Goal: Task Accomplishment & Management: Use online tool/utility

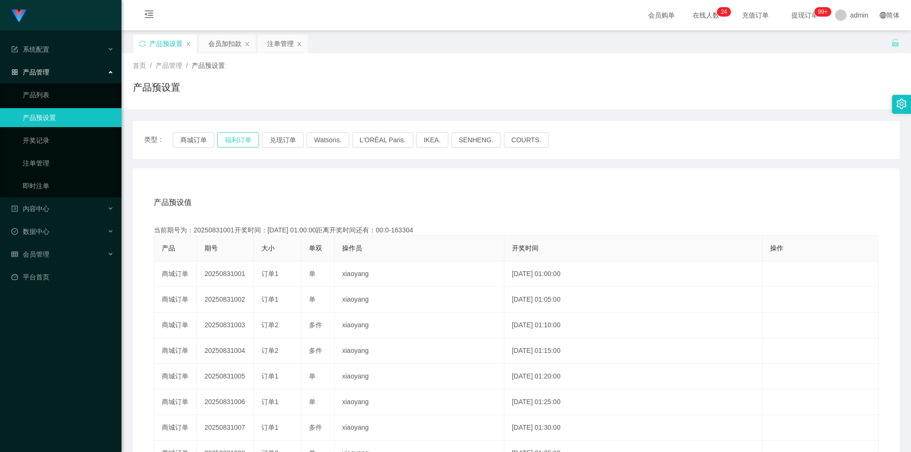
click at [242, 144] on button "福利订单" at bounding box center [238, 139] width 42 height 15
click at [249, 136] on button "福利订单" at bounding box center [238, 139] width 42 height 15
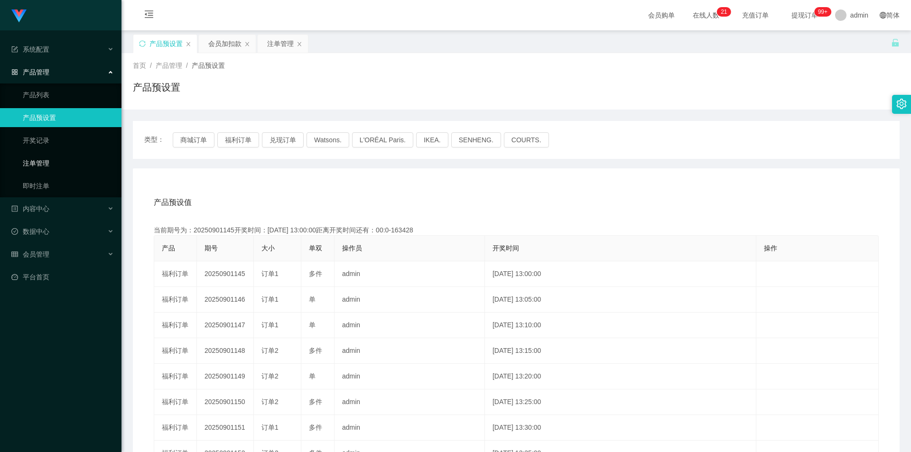
click at [63, 163] on link "注单管理" at bounding box center [68, 163] width 91 height 19
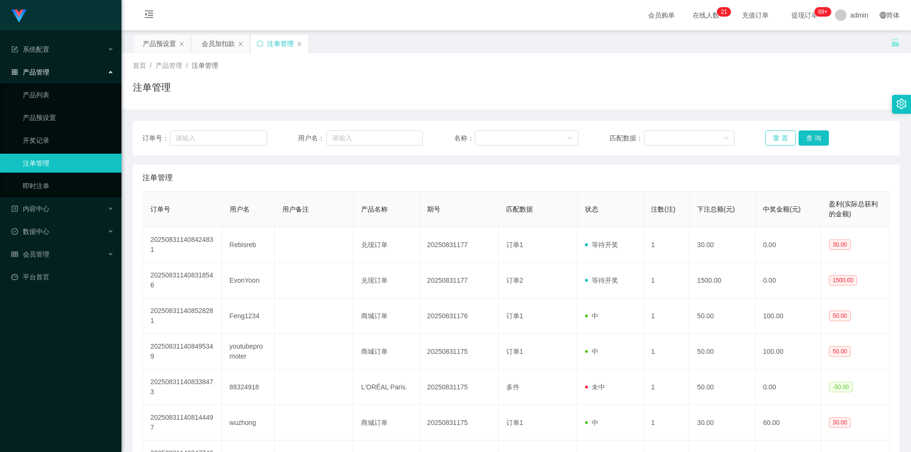
click at [768, 135] on button "重 置" at bounding box center [781, 138] width 30 height 15
click at [769, 135] on button "重 置" at bounding box center [781, 138] width 30 height 15
click at [774, 140] on button "重 置" at bounding box center [781, 138] width 30 height 15
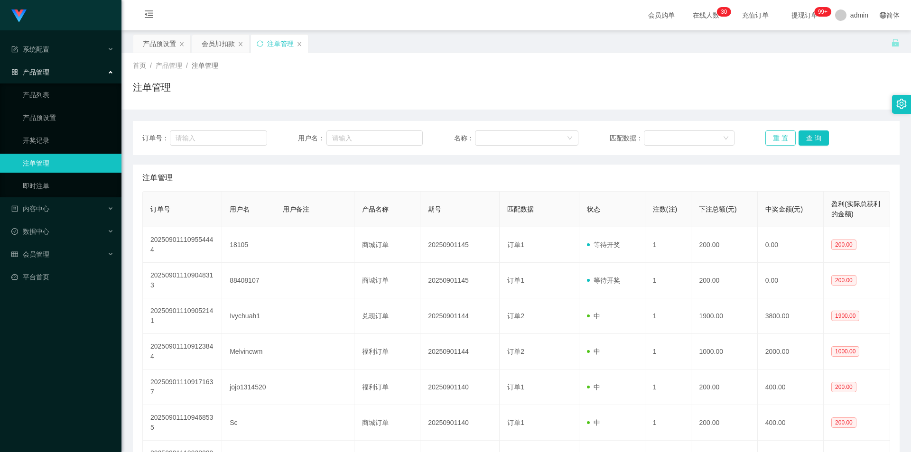
click at [771, 139] on button "重 置" at bounding box center [781, 138] width 30 height 15
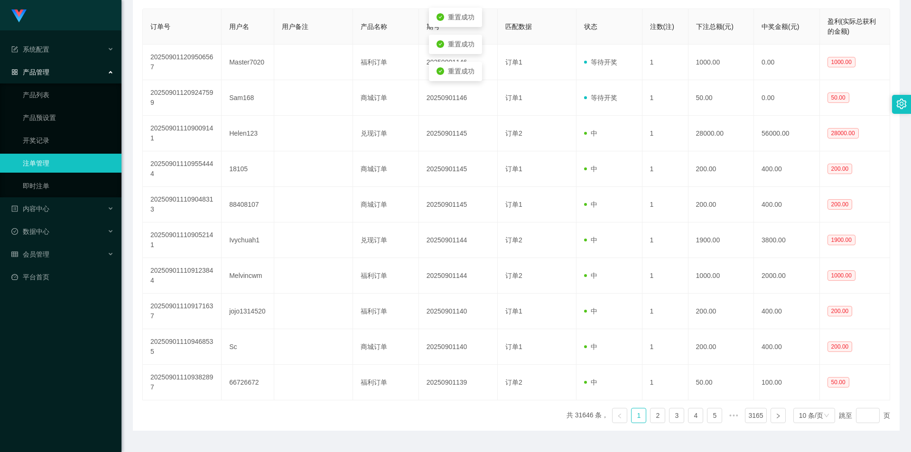
scroll to position [190, 0]
